Goal: Information Seeking & Learning: Learn about a topic

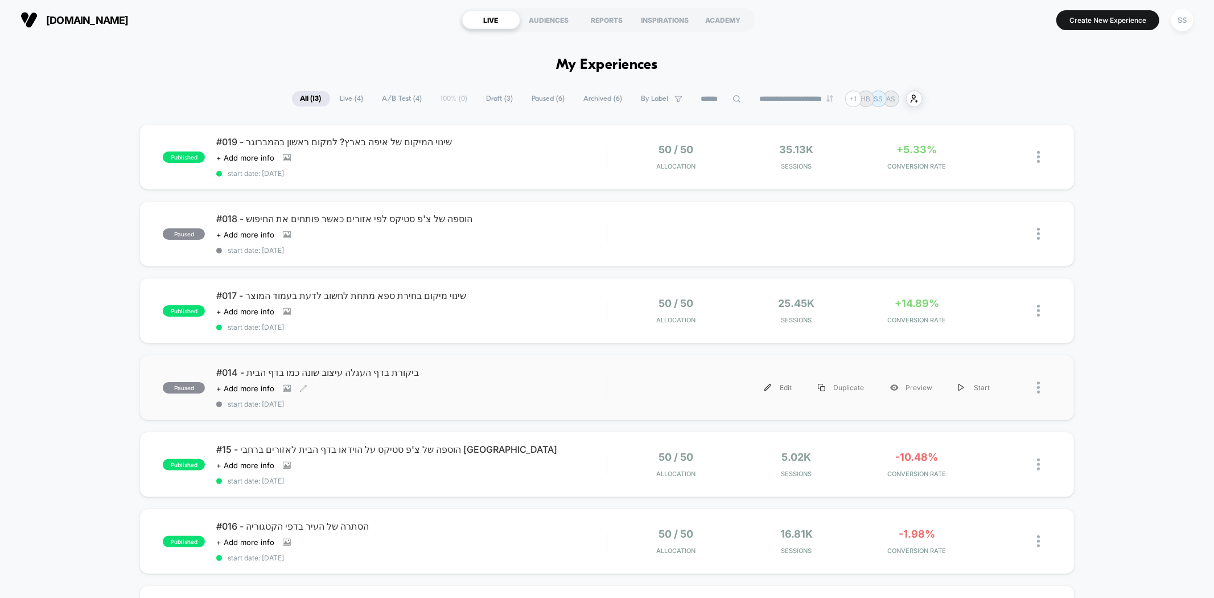
click at [339, 371] on span "#014 - ביקורת בדף העגלה עיצוב שונה כמו בדף הבית" at bounding box center [411, 372] width 390 height 11
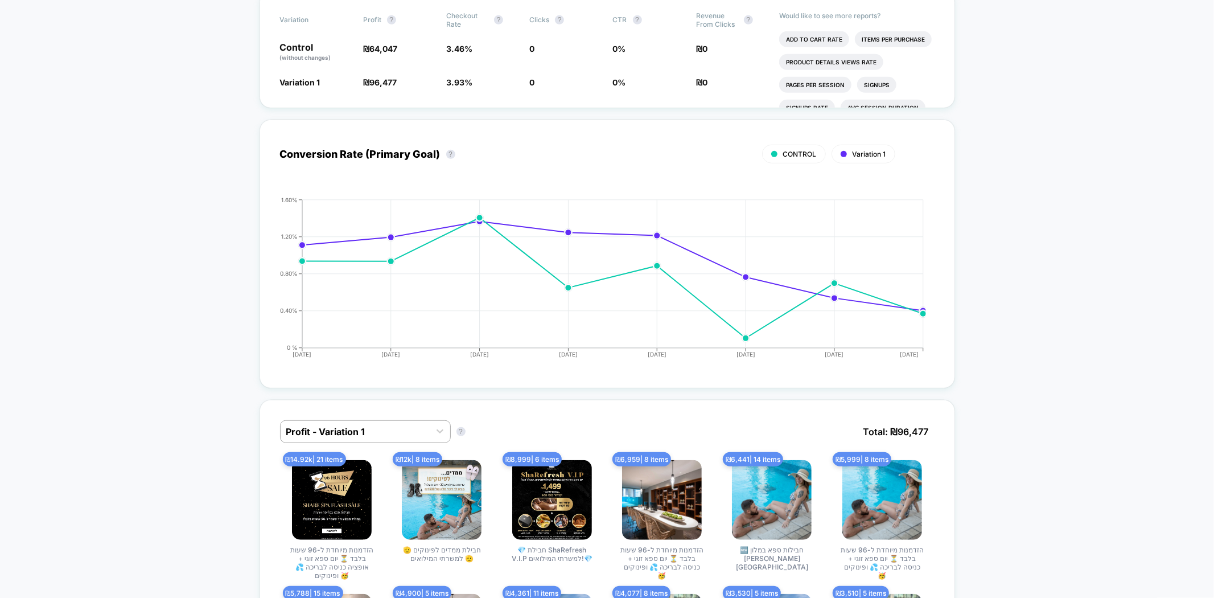
scroll to position [442, 0]
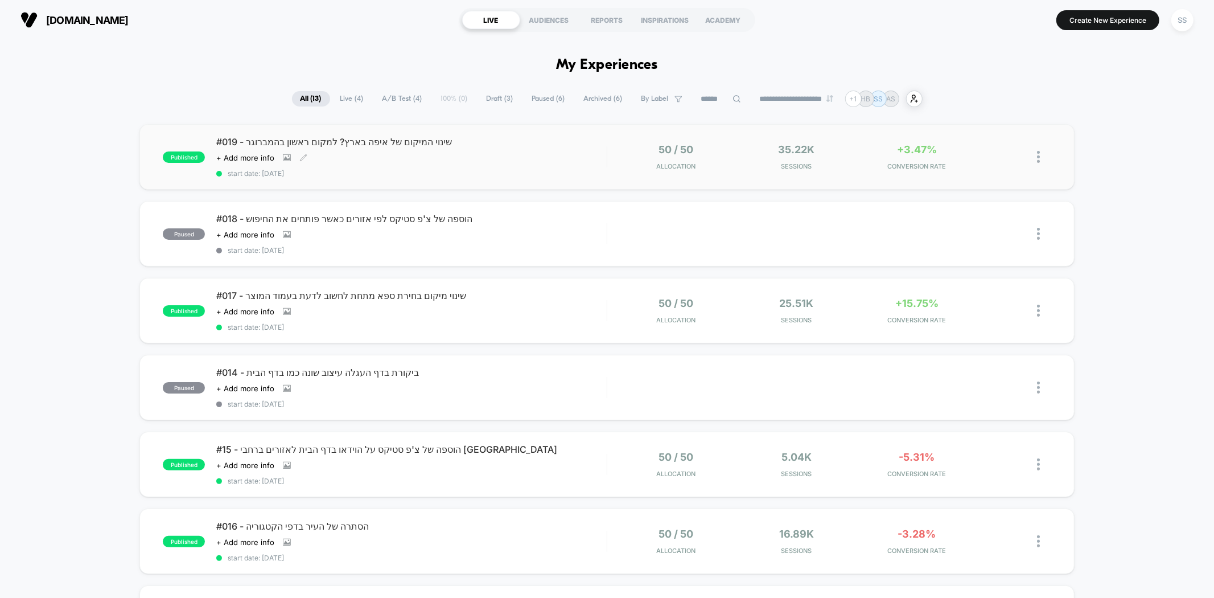
click at [235, 147] on span "#019 - שינוי המיקום של איפה בארץ? למקום ראשון בהמברוגר" at bounding box center [411, 141] width 390 height 11
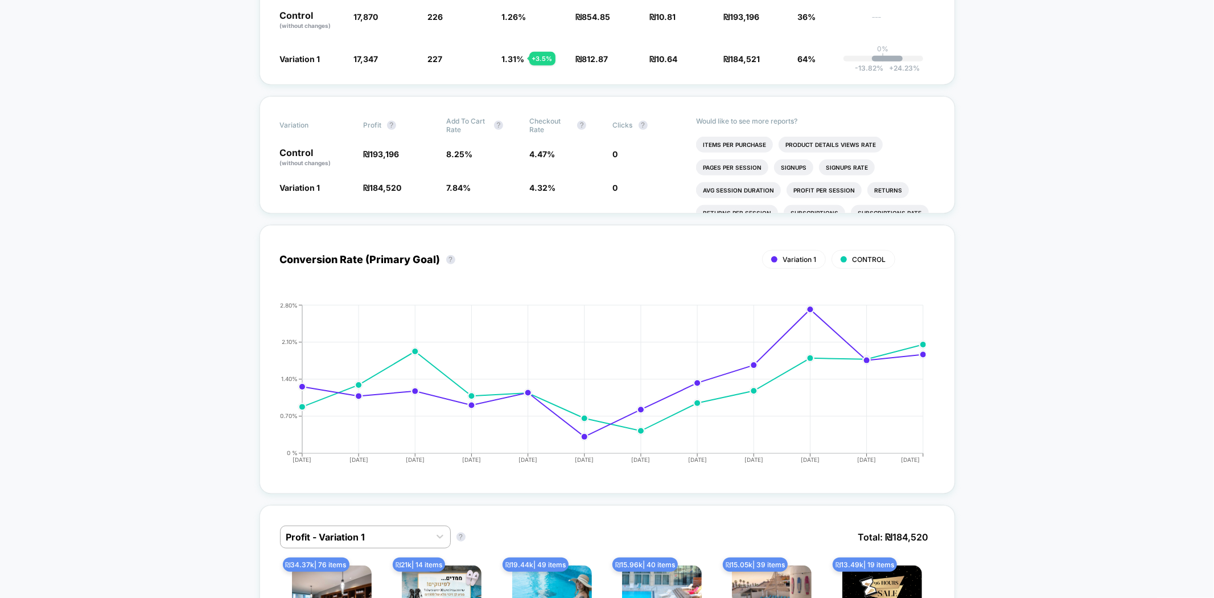
scroll to position [500, 0]
